Goal: Communication & Community: Answer question/provide support

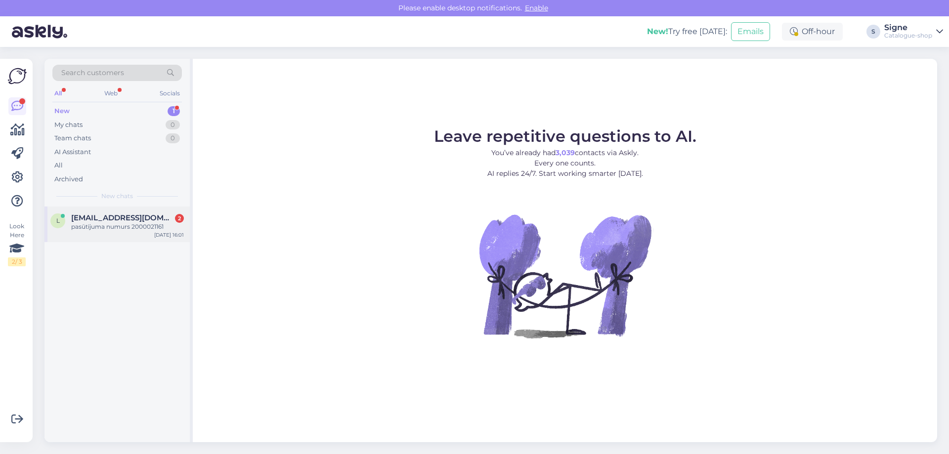
click at [155, 226] on div "pasūtījuma numurs 2000021161" at bounding box center [127, 226] width 113 height 9
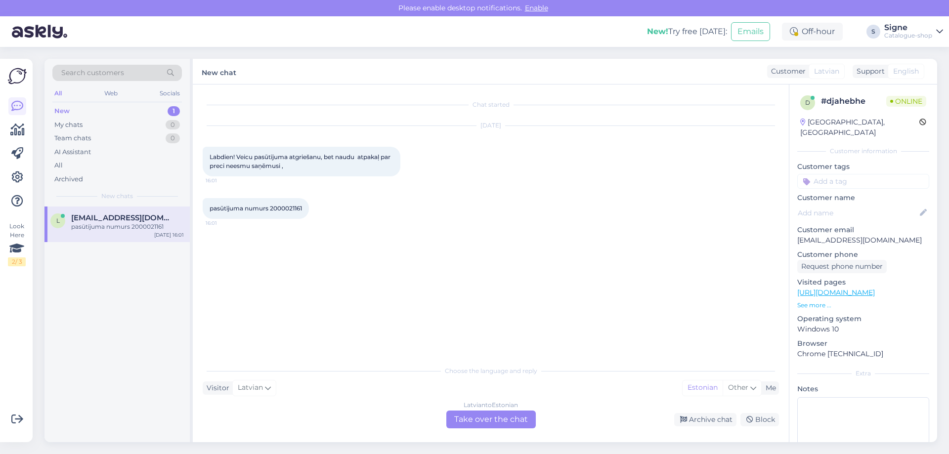
click at [508, 416] on div "[DEMOGRAPHIC_DATA] to Estonian Take over the chat" at bounding box center [490, 420] width 89 height 18
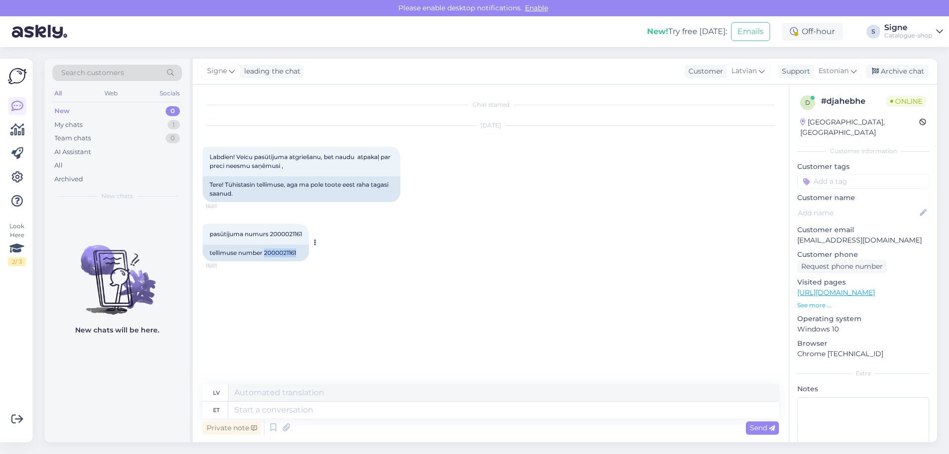
drag, startPoint x: 266, startPoint y: 254, endPoint x: 299, endPoint y: 257, distance: 33.3
click at [299, 256] on div "tellimuse number 2000021161" at bounding box center [256, 253] width 106 height 17
copy div "2000021161"
click at [260, 411] on textarea at bounding box center [503, 410] width 551 height 17
type textarea "Tere,"
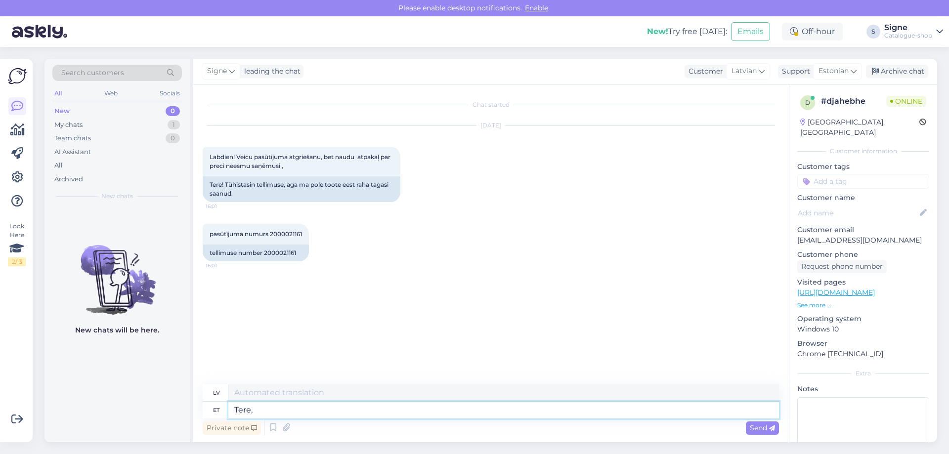
type textarea "Sveiki,"
type textarea "Tere, täname"
type textarea "Sveiki, paldies."
type textarea "Tere, täname pöördumise"
type textarea "Sveiki, paldies, ka sazinājāties ar mums."
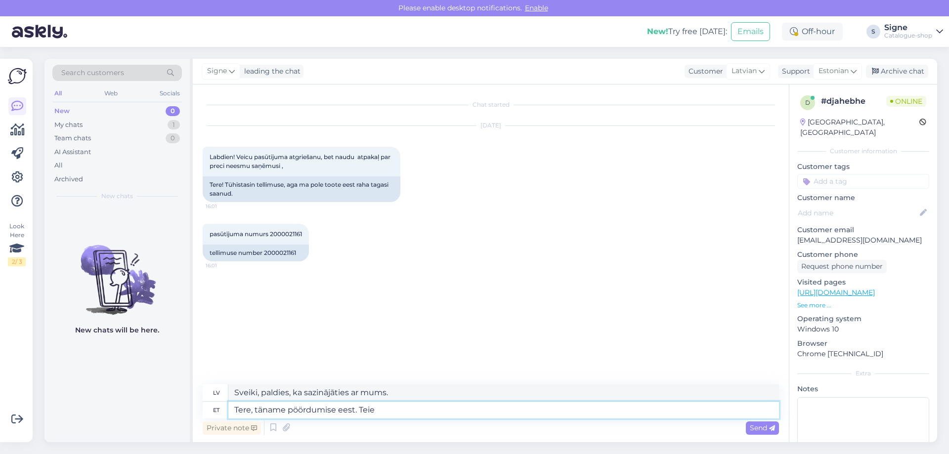
type textarea "Tere, täname pöördumise eest. Teie t"
type textarea "Sveiki, paldies, ka sazinājāties ar mums. Ar cieņu"
type textarea "Tere, täname pöördumise eest. Teie tagastus o"
type textarea "Sveiki, paldies, ka sazinājāties ar mums. [PERSON_NAME] atgriešana"
type textarea "Tere, täname pöördumise eest. Teie tagastus on me"
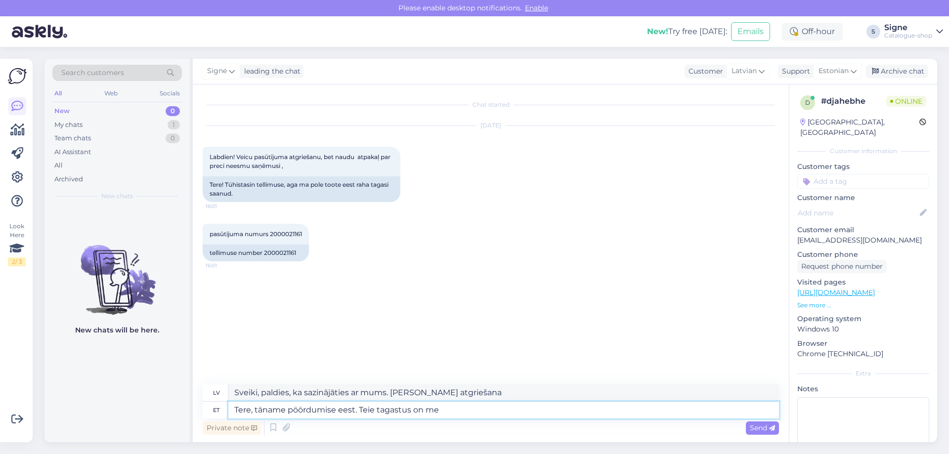
type textarea "Sveiki, paldies, ka sazinājāties ar mums. Jūsu atgriešana ir"
type textarea "Tere, täname pöördumise eest. Teie tagastus on meieni jõ"
type textarea "Sveiki, paldies, ka sazinājāties ar mums. Jūsu atgriešanas sūtījums ir sasniedz…"
type textarea "Tere, täname pöördumise eest. Teie tagastus on meieni jõudnud, tagastussumma ka"
type textarea "Sveiki, paldies, ka sazinājāties ar mums. Jūsu atgrieztā prece ir nonākusi līdz…"
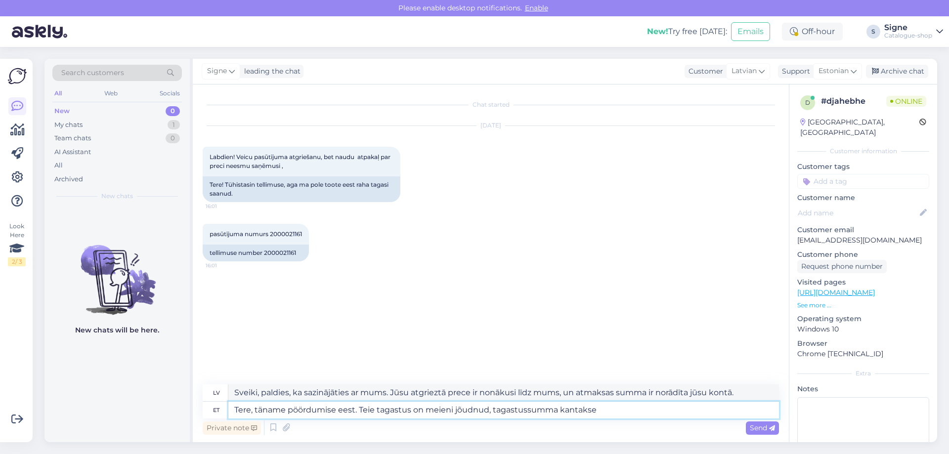
type textarea "Tere, täname pöördumise eest. Teie tagastus on meieni jõudnud, tagastussumma ka…"
type textarea "Sveiki! Paldies, ka sazinājāties ar mums. Jūsu atgrieztā prece ir saņemta, un t…"
type textarea "Tere, täname pöördumise eest. Teie tagastus on meieni jõudnud, tagastussumma ka…"
type textarea "Sveiki, paldies, ka sazinājāties ar mums. Jūsu atgrieztā prece ir nonākusi līdz…"
type textarea "Tere, täname pöördumise eest. Teie tagastus on meieni jõudnud, tagastussumma ka…"
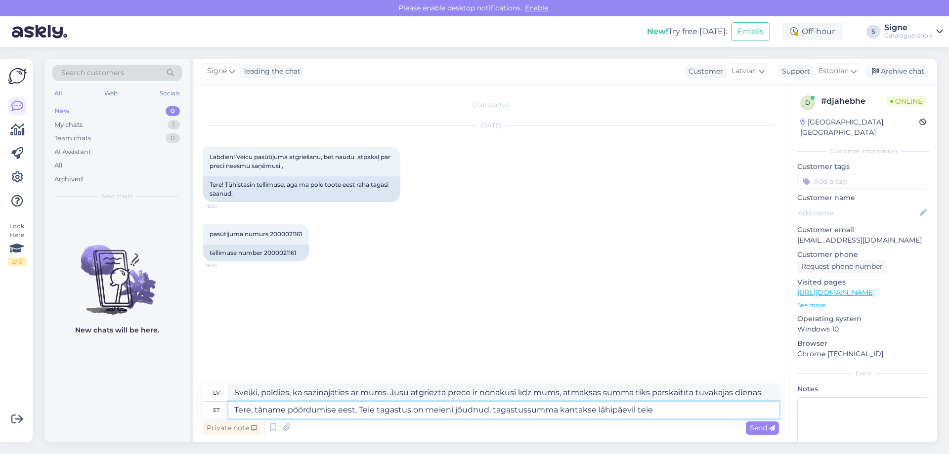
type textarea "Sveiki, paldies, ka sazinājāties ar mums. Jūsu atgrieztā prece ir nonākusi līdz…"
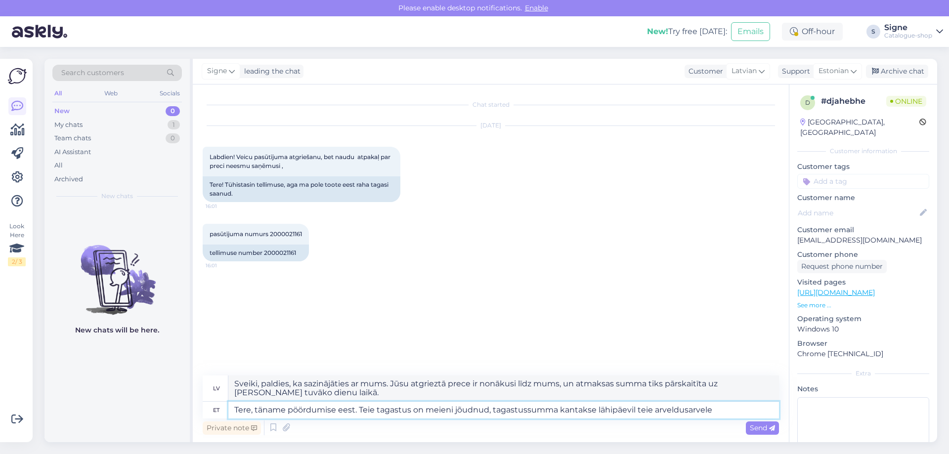
type textarea "Tere, täname pöördumise eest. Teie tagastus on meieni jõudnud, tagastussumma ka…"
type textarea "Sveiki! Paldies, ka sazinājāties ar mums. Jūsu atmaksa ir saņemta un tiks ieska…"
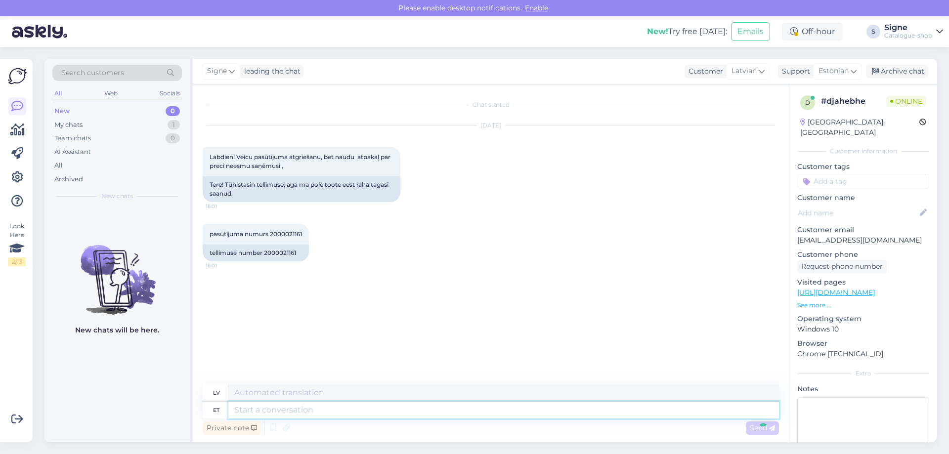
scroll to position [3, 0]
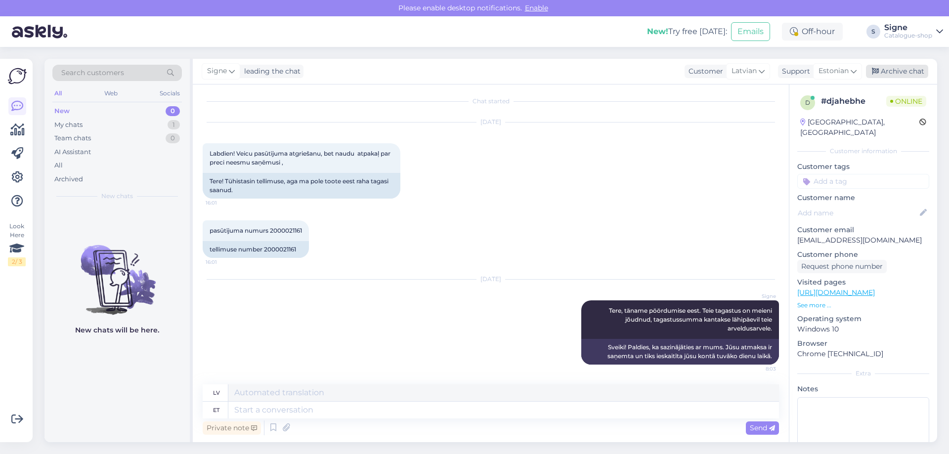
click at [900, 75] on div "Archive chat" at bounding box center [897, 71] width 62 height 13
